Goal: Check status: Check status

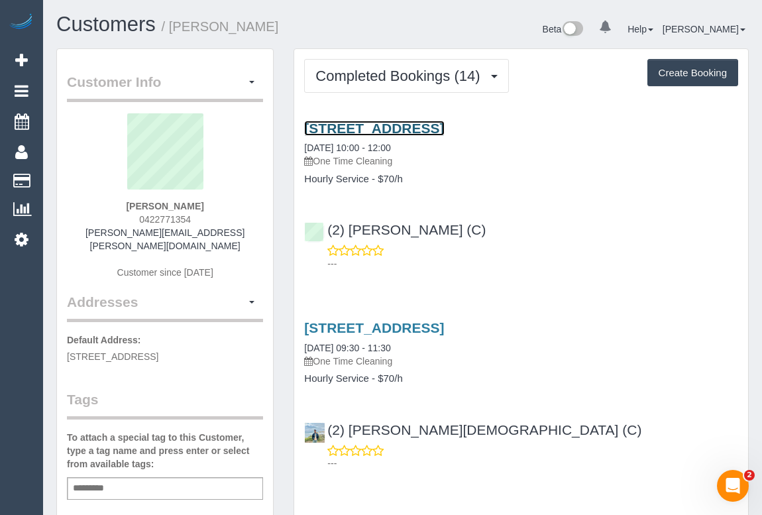
click at [401, 129] on link "[STREET_ADDRESS]" at bounding box center [374, 128] width 140 height 15
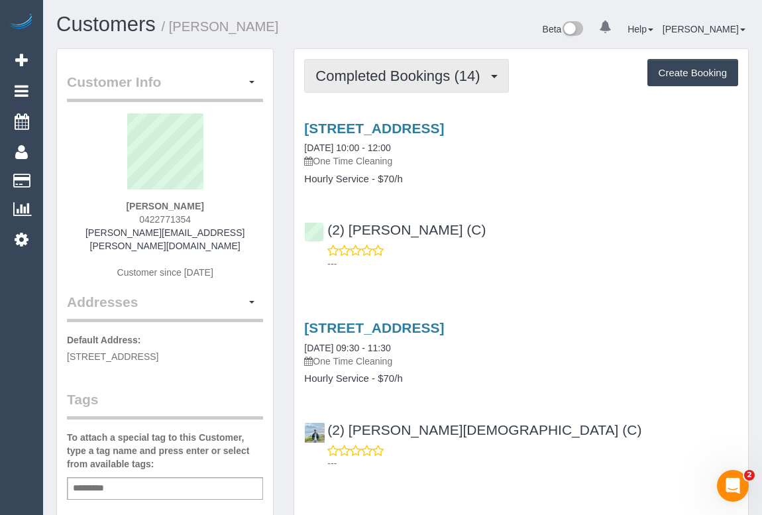
drag, startPoint x: 358, startPoint y: 73, endPoint x: 358, endPoint y: 87, distance: 14.6
click at [358, 73] on span "Completed Bookings (14)" at bounding box center [400, 76] width 171 height 17
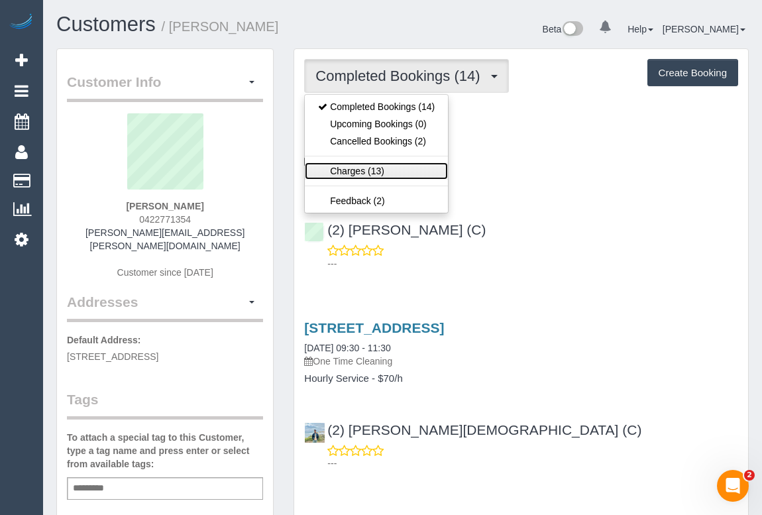
click at [378, 169] on link "Charges (13)" at bounding box center [376, 170] width 143 height 17
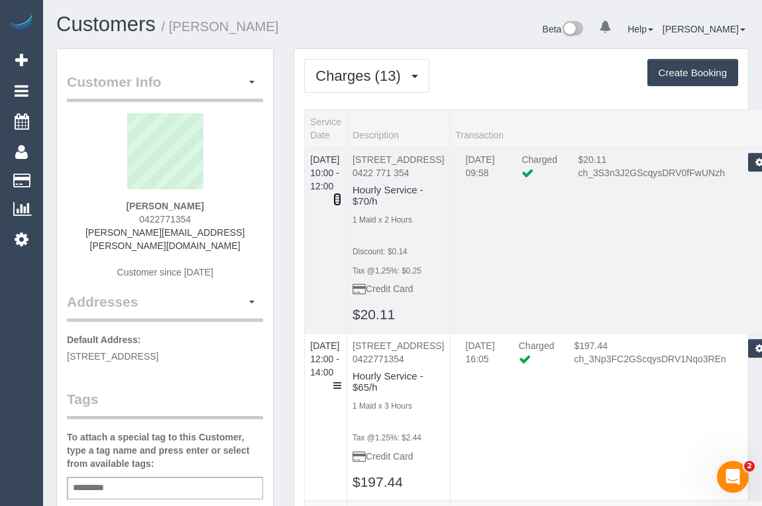
click at [341, 195] on icon at bounding box center [337, 199] width 8 height 9
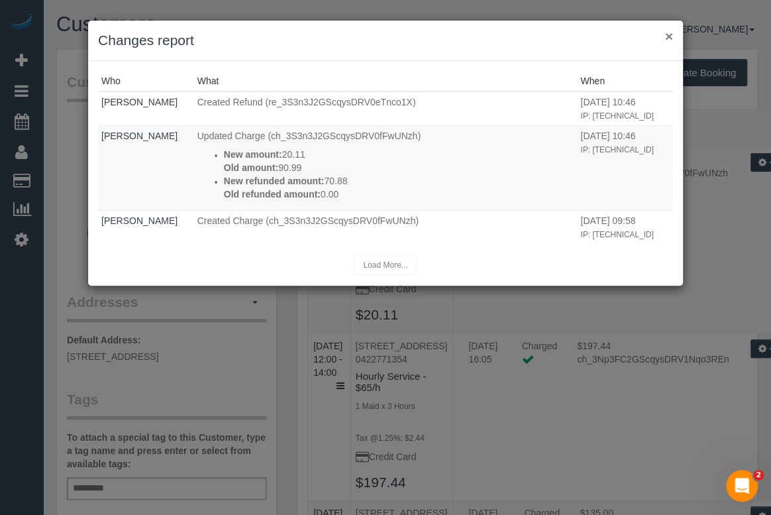
click at [669, 38] on button "×" at bounding box center [669, 36] width 8 height 14
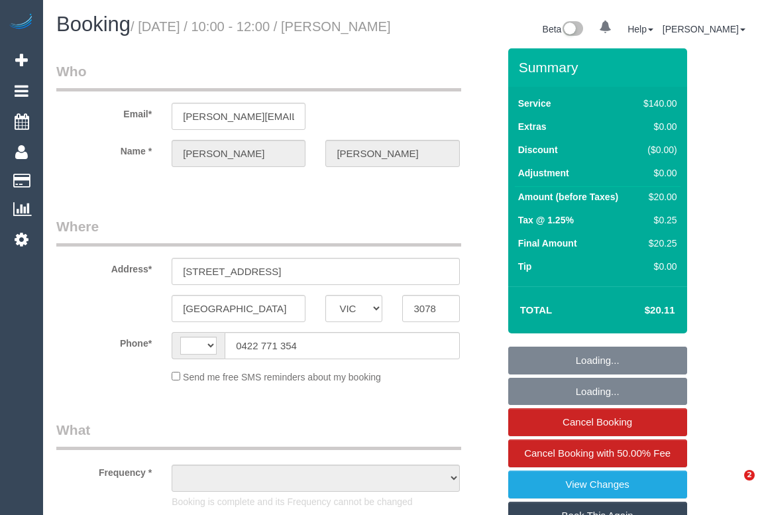
select select "VIC"
select select "string:AU"
select select "object:576"
select select "number:28"
select select "number:14"
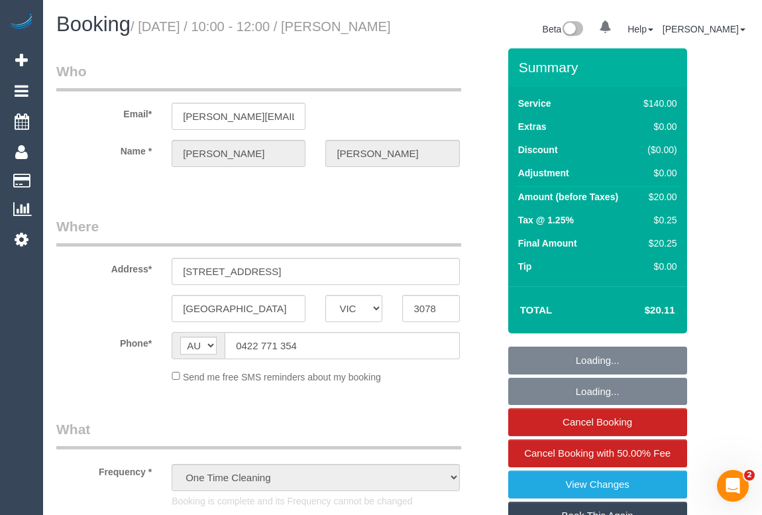
select select "number:19"
select select "number:22"
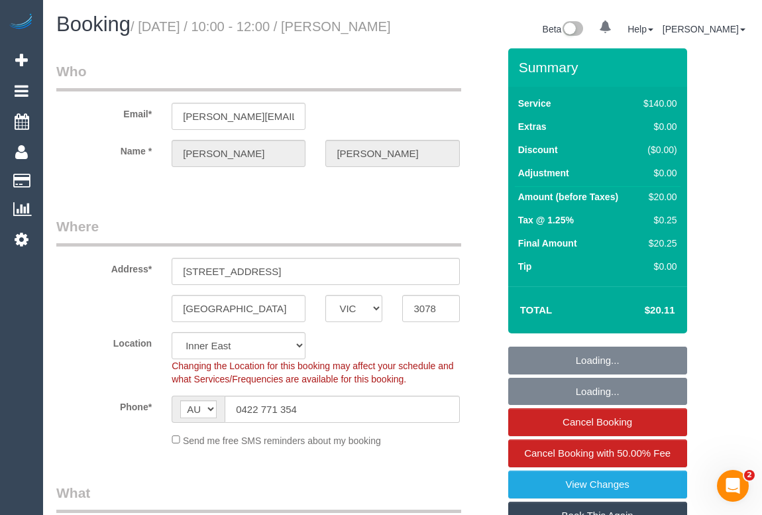
select select "object:1516"
select select "string:stripe-pm_1Rfrmm2GScqysDRVPcZXHBqR"
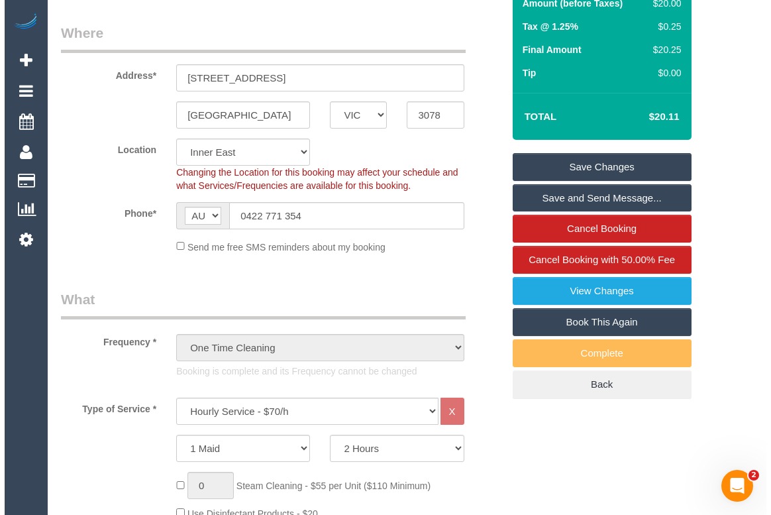
scroll to position [180, 0]
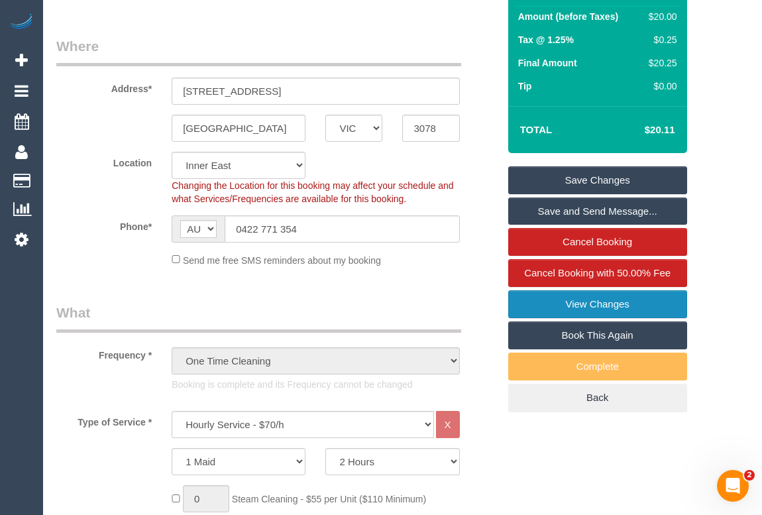
click at [595, 318] on link "View Changes" at bounding box center [597, 304] width 179 height 28
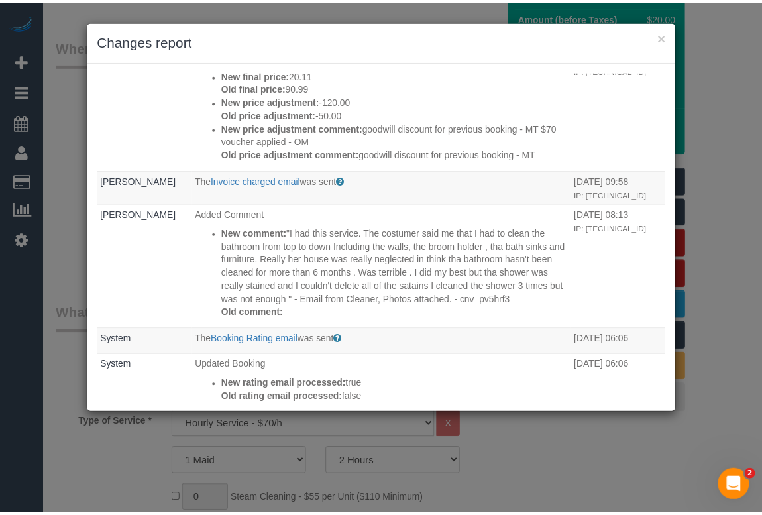
scroll to position [0, 0]
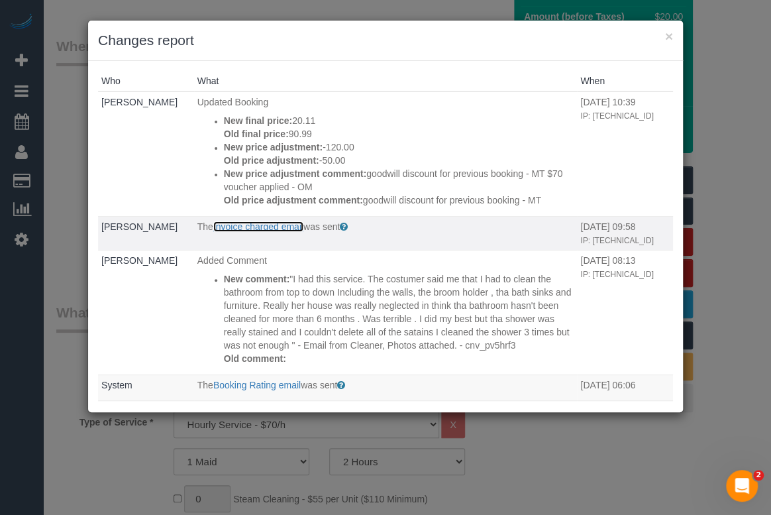
click at [281, 232] on link "Invoice charged email" at bounding box center [258, 226] width 90 height 11
click at [667, 35] on button "×" at bounding box center [669, 36] width 8 height 14
